Goal: Task Accomplishment & Management: Use online tool/utility

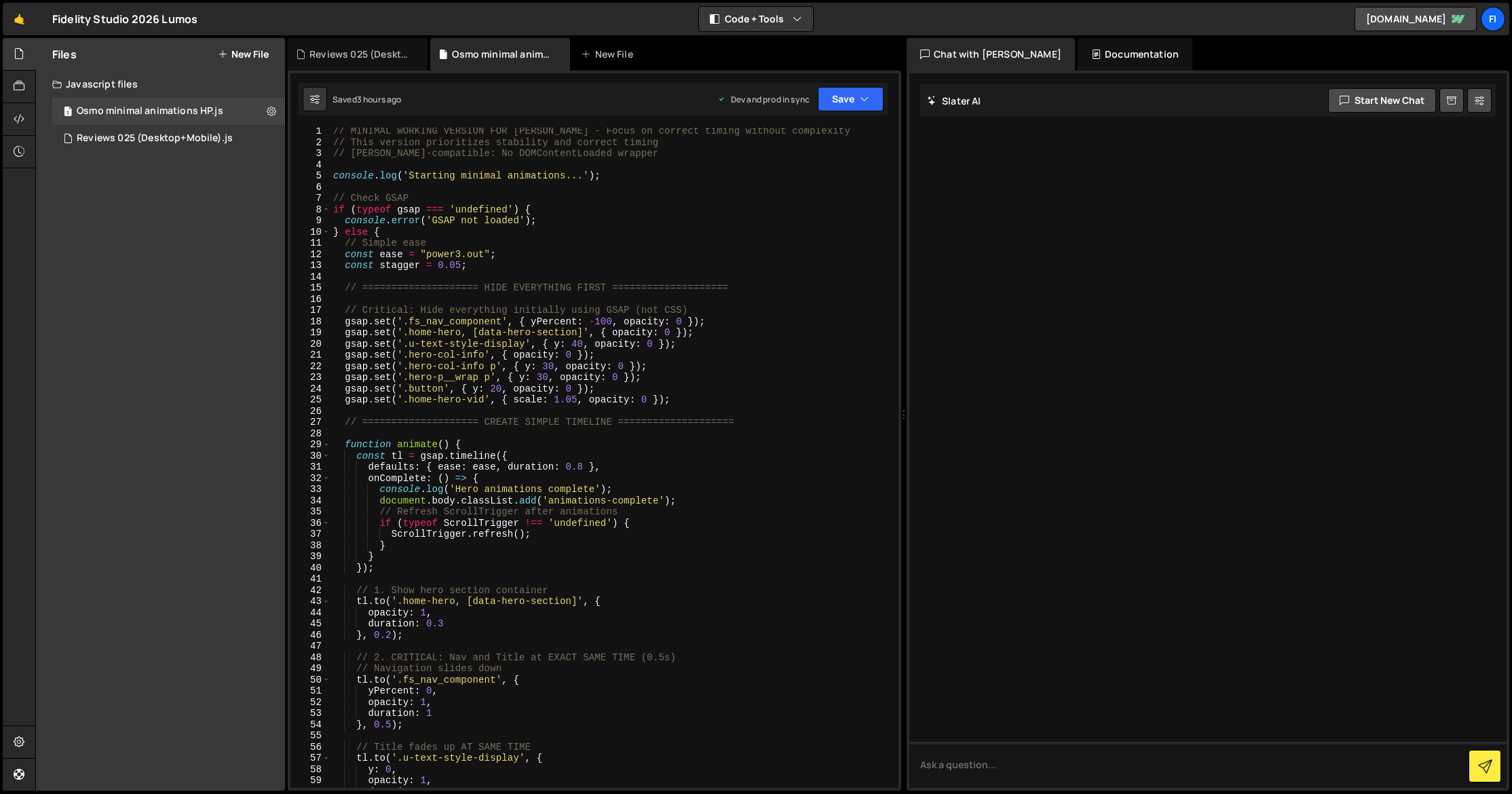
scroll to position [2, 0]
click at [665, 375] on div "// MINIMAL WORKING VERSION FOR [PERSON_NAME] - Focus on correct timing without …" at bounding box center [612, 467] width 563 height 682
type textarea "}"
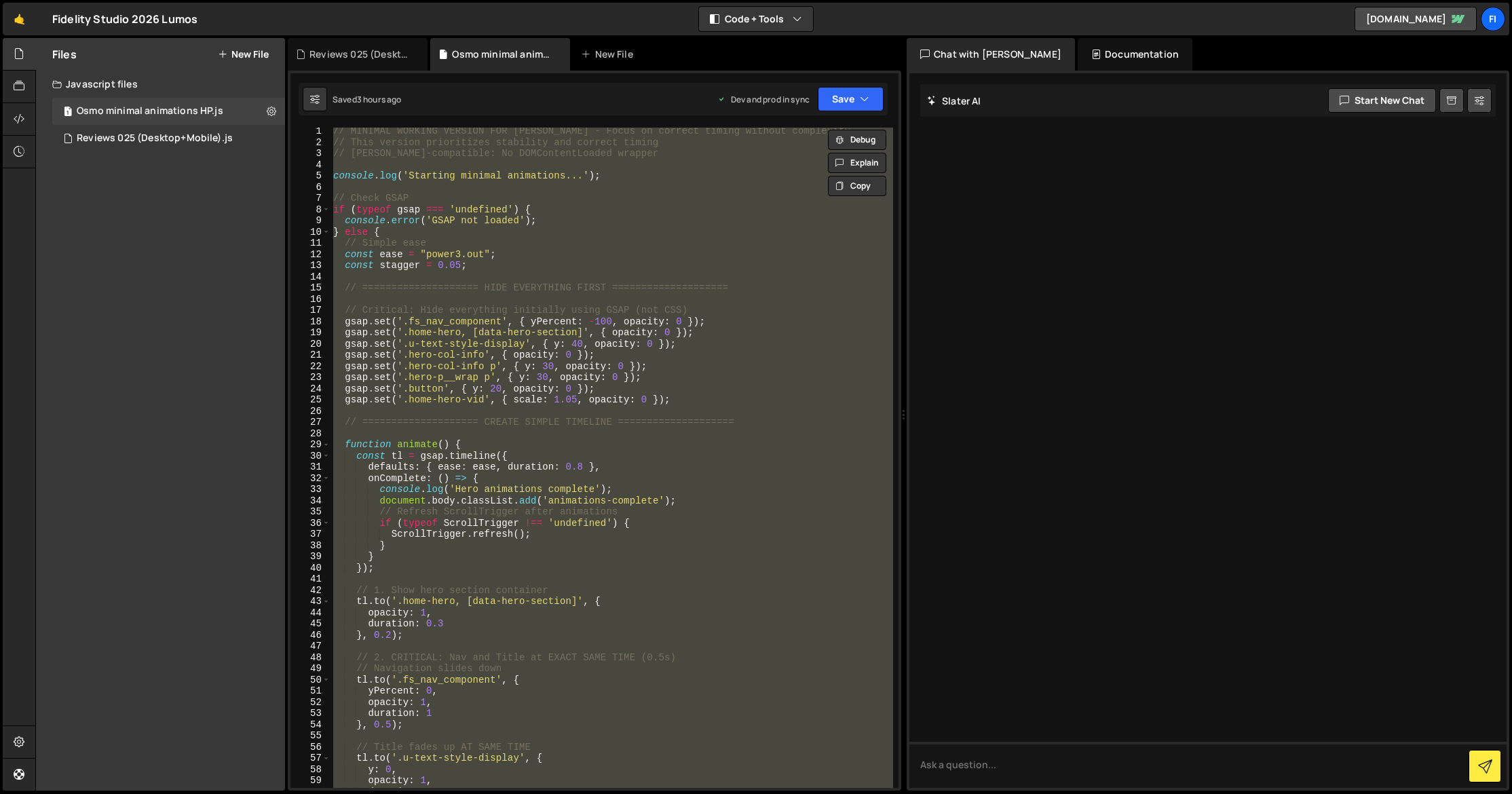
paste textarea
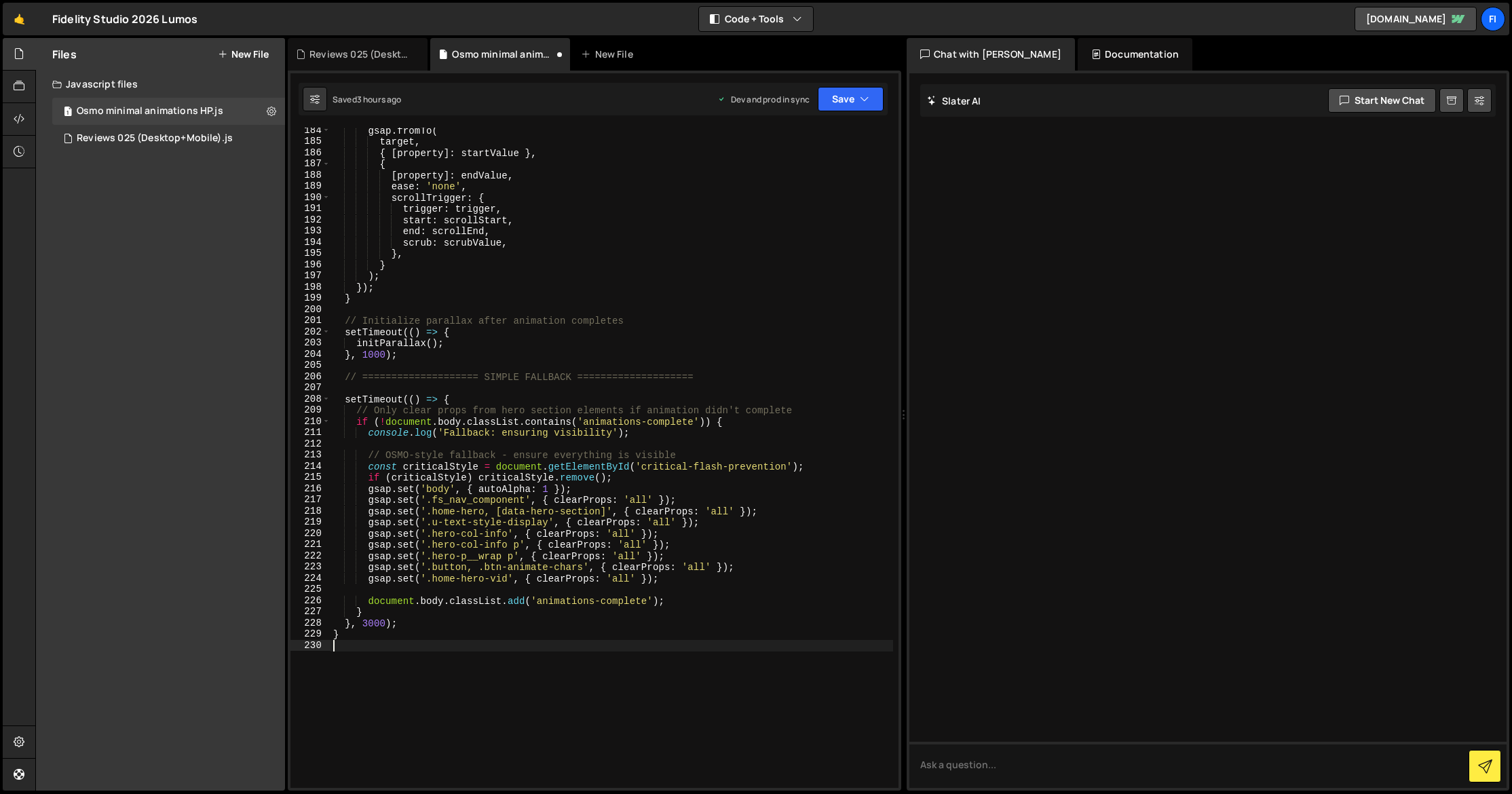
scroll to position [2136, 0]
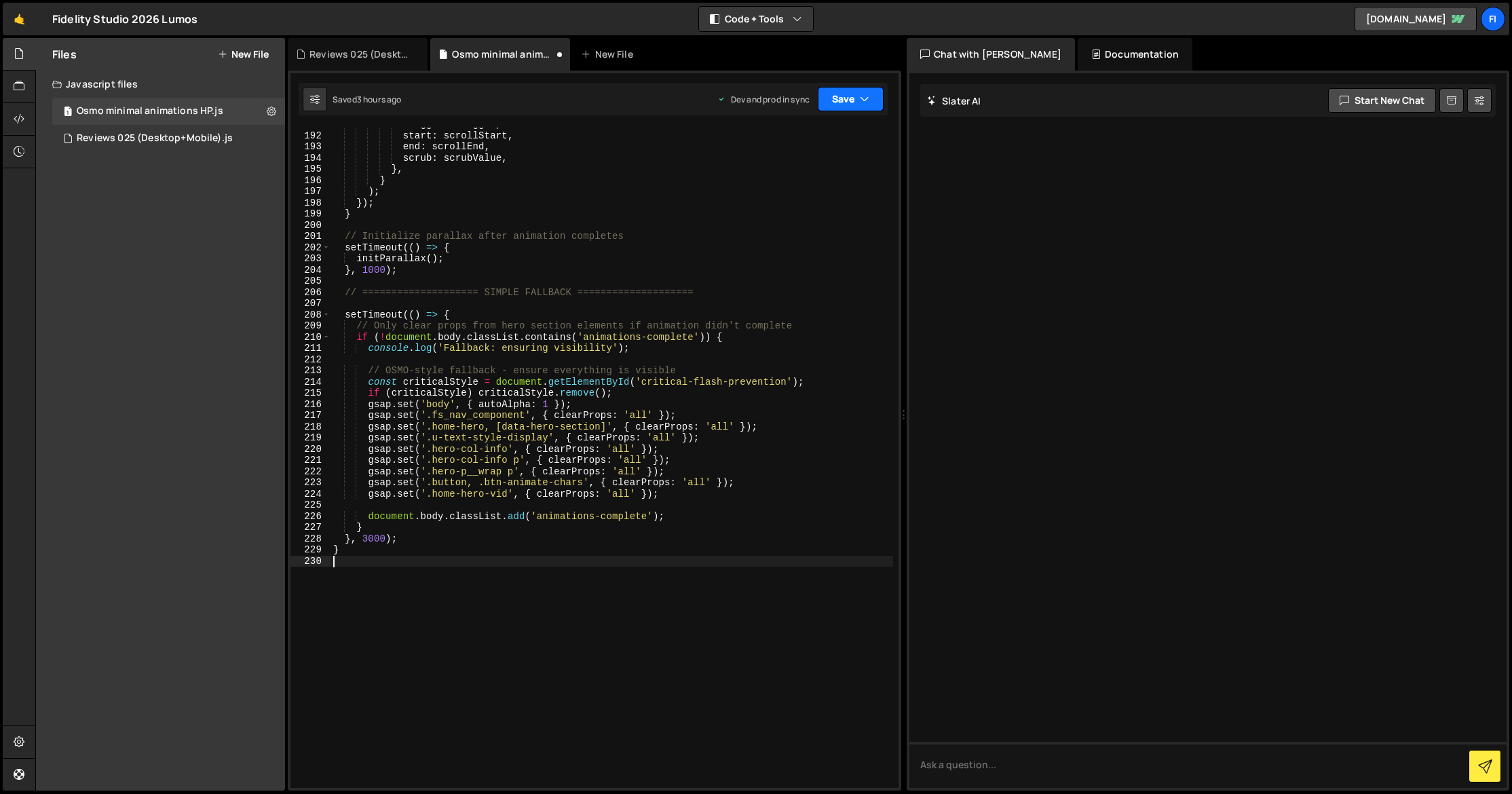
click at [847, 104] on button "Save" at bounding box center [850, 99] width 66 height 24
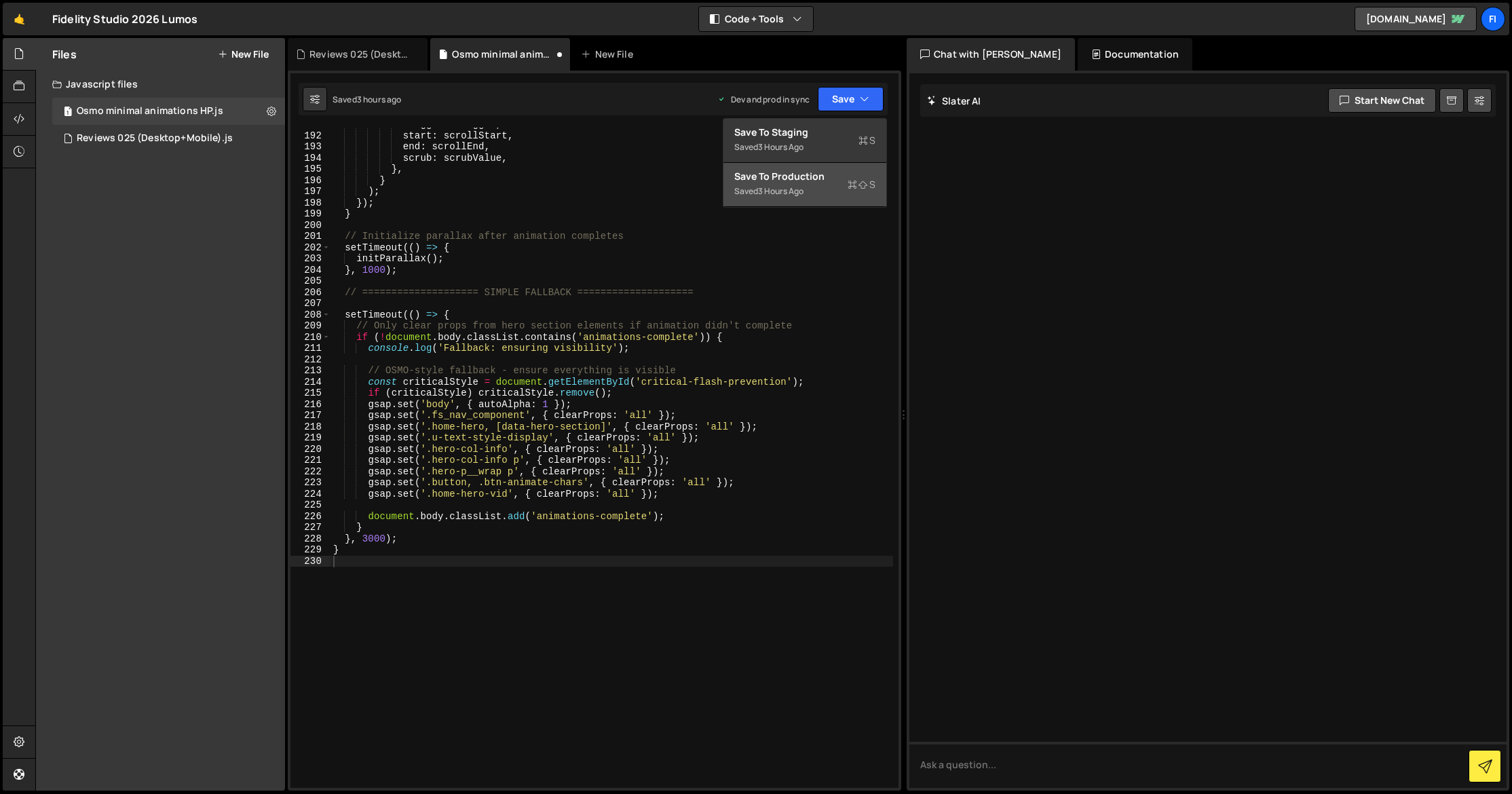
click at [830, 189] on div "Saved 3 hours ago" at bounding box center [805, 191] width 141 height 16
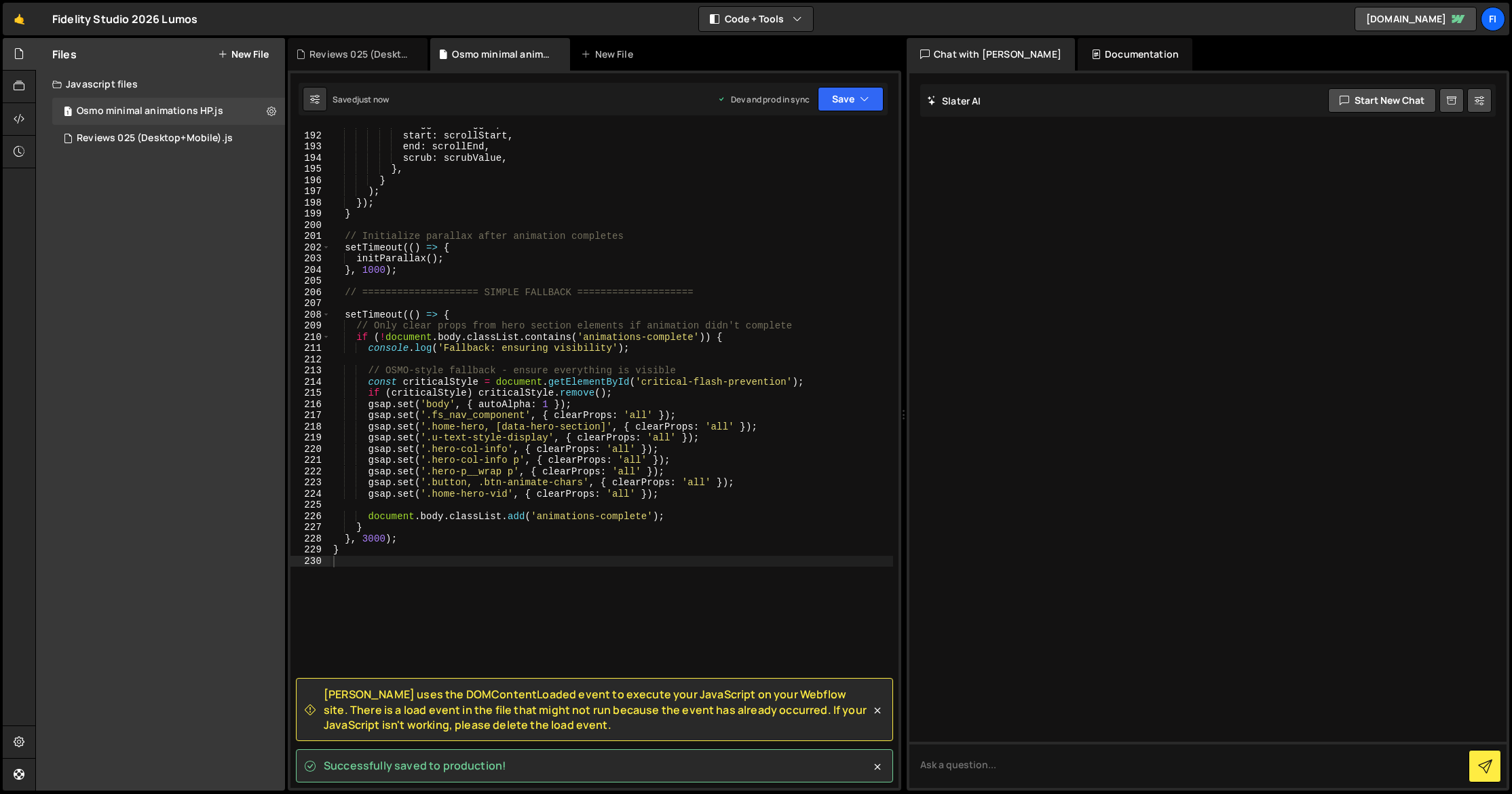
click at [877, 750] on div "Successfully saved to production!" at bounding box center [594, 766] width 597 height 34
click at [882, 764] on icon at bounding box center [878, 767] width 14 height 14
click at [876, 711] on icon at bounding box center [878, 711] width 14 height 14
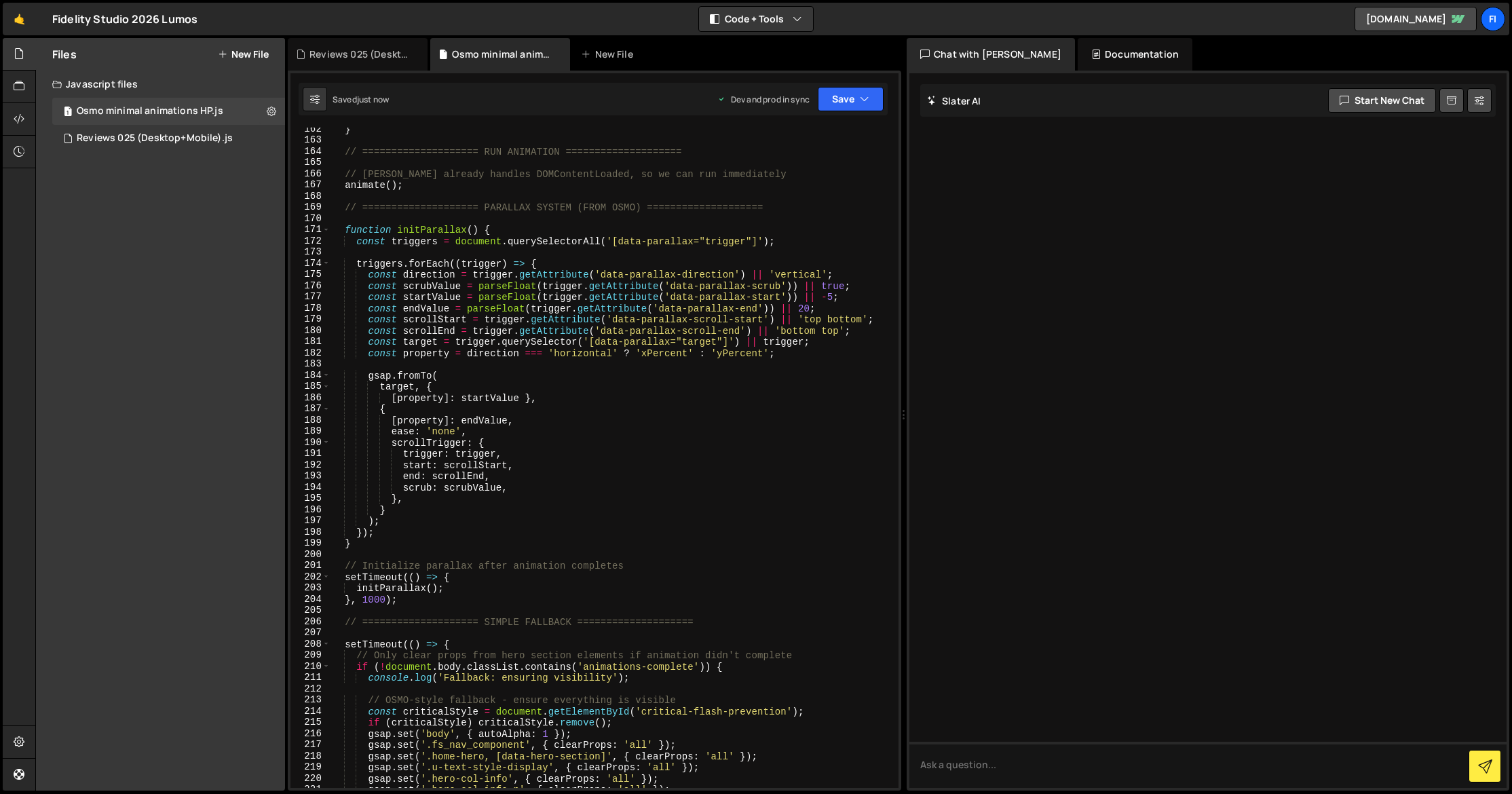
scroll to position [1756, 0]
